Goal: Find specific page/section: Find specific page/section

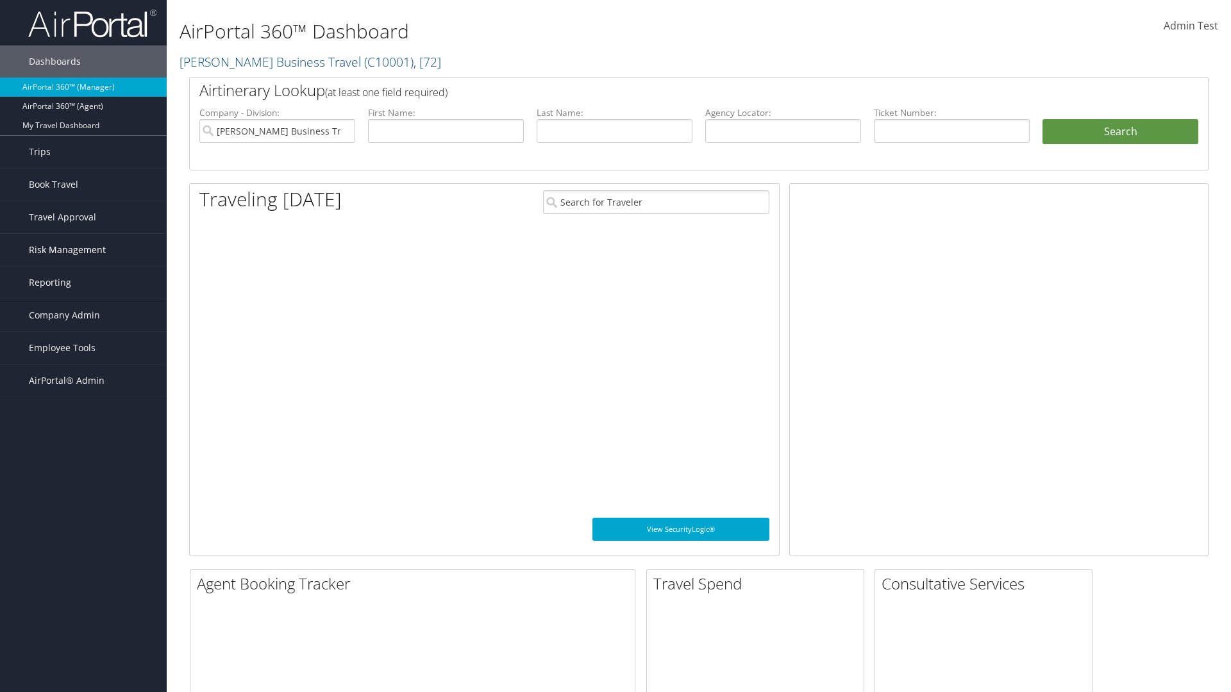
click at [83, 250] on span "Risk Management" at bounding box center [67, 250] width 77 height 32
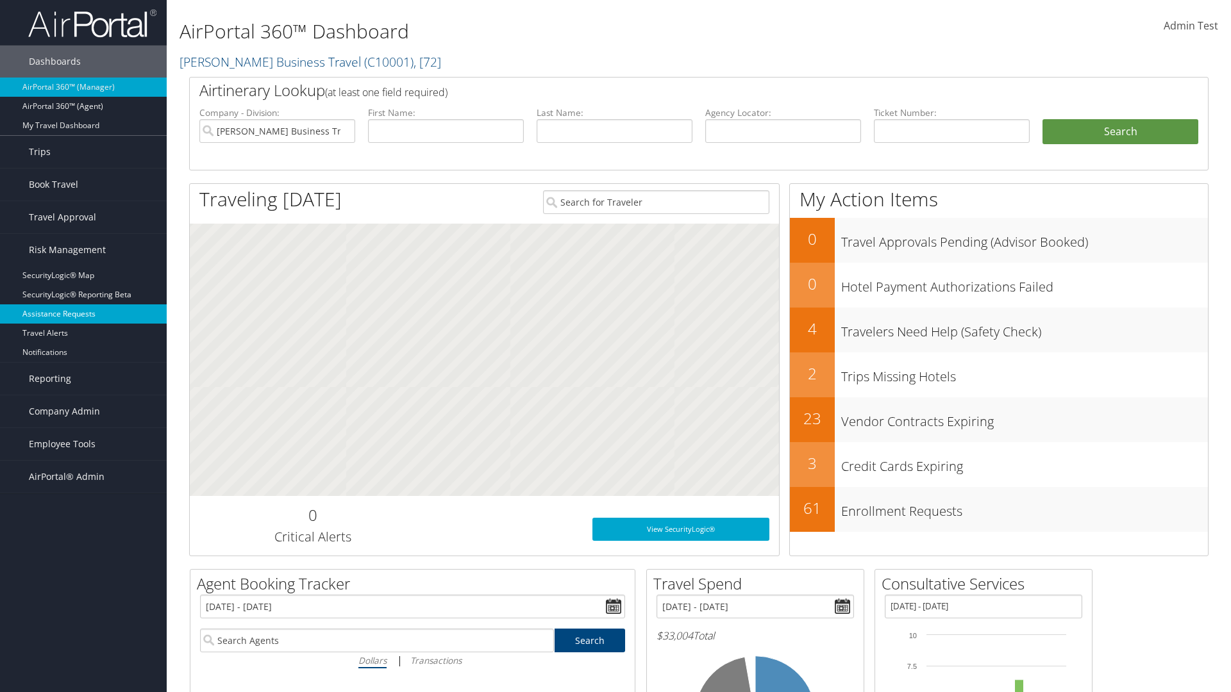
click at [83, 314] on link "Assistance Requests" at bounding box center [83, 314] width 167 height 19
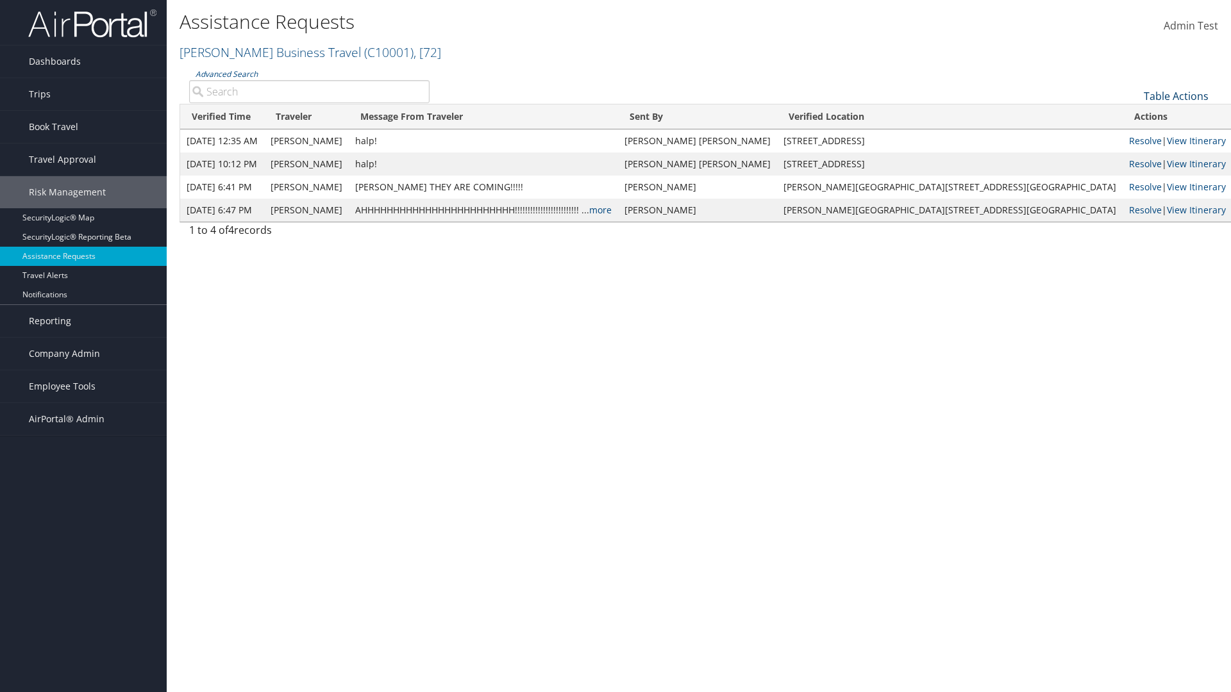
click at [1176, 96] on link "Table Actions" at bounding box center [1176, 96] width 65 height 14
click at [1133, 137] on link "Page Length" at bounding box center [1133, 138] width 169 height 22
